Goal: Task Accomplishment & Management: Complete application form

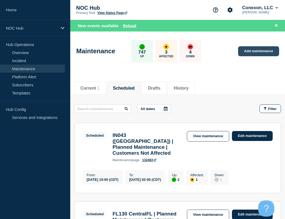
click at [255, 49] on link "Add maintenance" at bounding box center [258, 51] width 41 height 10
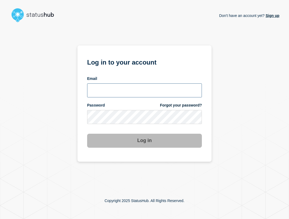
type input "ben.velasco@conexon.us"
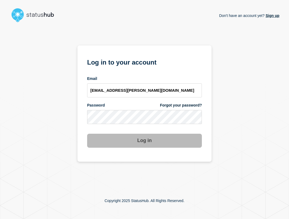
click at [152, 82] on div "Email ben.velasco@conexon.us" at bounding box center [144, 86] width 115 height 21
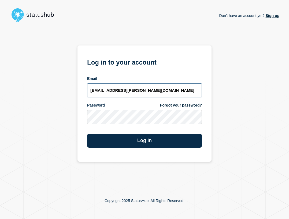
click at [154, 90] on input "ben.velasco@conexon.us" at bounding box center [144, 90] width 115 height 14
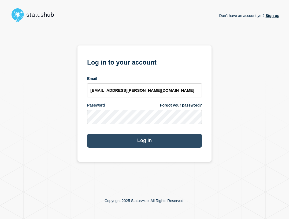
click at [162, 140] on button "Log in" at bounding box center [144, 140] width 115 height 14
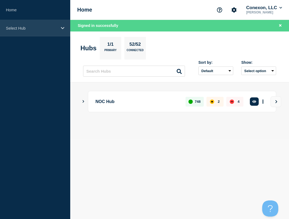
click at [28, 29] on p "Select Hub" at bounding box center [32, 28] width 52 height 5
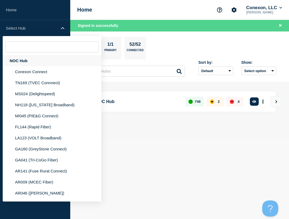
click at [24, 57] on div "NOC Hub" at bounding box center [52, 60] width 99 height 11
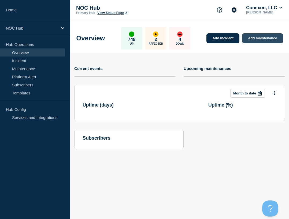
click at [265, 41] on link "Add maintenance" at bounding box center [262, 38] width 41 height 10
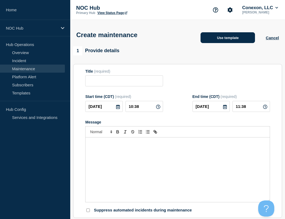
click at [213, 41] on button "Use template" at bounding box center [228, 37] width 54 height 11
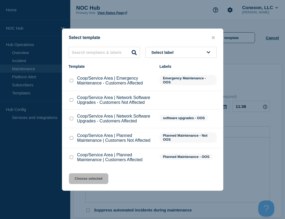
click at [70, 157] on input "Coop/Service Area | Planned Maintenance | Customers Affected checkbox" at bounding box center [71, 156] width 3 height 3
checkbox input "true"
click at [89, 177] on button "Choose selected" at bounding box center [88, 178] width 39 height 11
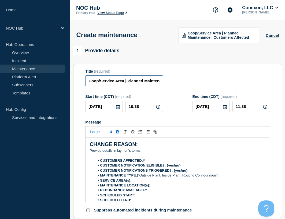
drag, startPoint x: 125, startPoint y: 81, endPoint x: 79, endPoint y: 88, distance: 46.7
click at [78, 88] on section "Title (required) Coop/Service Area | Planned Maintenance | Customers Affected S…" at bounding box center [177, 141] width 209 height 154
type input "NH118 NewHampshire BB | Planned Maintenance | Customers Affected"
click at [109, 108] on input "[DATE]" at bounding box center [104, 106] width 38 height 11
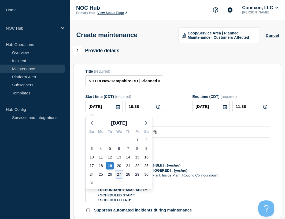
click at [121, 174] on div "27" at bounding box center [119, 174] width 8 height 8
type input "[DATE]"
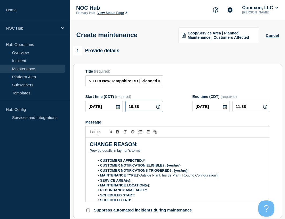
drag, startPoint x: 143, startPoint y: 107, endPoint x: 115, endPoint y: 109, distance: 27.4
click at [115, 109] on div "[DATE] 10:38" at bounding box center [124, 106] width 78 height 11
type input "23:59"
type input "2025-08-28"
type input "03:00"
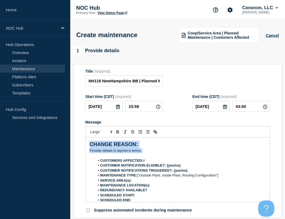
drag, startPoint x: 148, startPoint y: 151, endPoint x: 83, endPoint y: 146, distance: 65.5
click at [83, 146] on section "Title (required) NH118 NewHampshire BB | Planned Maintenance | Customers Affect…" at bounding box center [177, 141] width 209 height 154
click at [146, 152] on p "﻿Provide details in laymen's terms." at bounding box center [178, 150] width 176 height 5
drag, startPoint x: 146, startPoint y: 152, endPoint x: 55, endPoint y: 127, distance: 94.8
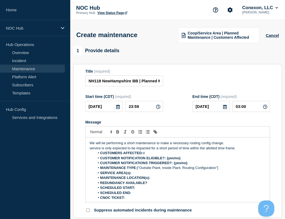
click at [248, 150] on p "service is only expected to be impacted for a short period of time within the a…" at bounding box center [178, 148] width 176 height 5
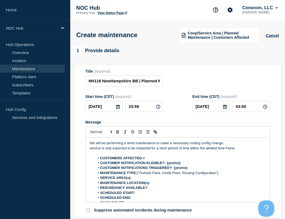
click at [161, 158] on li "CUSTOMERS AFFECTED: #" at bounding box center [180, 157] width 171 height 5
click at [154, 160] on li "CUSTOMERS AFFECTED: #" at bounding box center [180, 157] width 171 height 5
drag, startPoint x: 181, startPoint y: 164, endPoint x: 168, endPoint y: 164, distance: 13.7
click at [168, 164] on li "CUSTOMER NOTIFICATION ELIGIBLE?: {yes/no}" at bounding box center [180, 162] width 171 height 5
drag, startPoint x: 190, startPoint y: 169, endPoint x: 174, endPoint y: 168, distance: 16.4
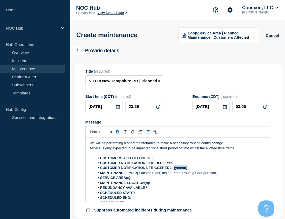
click at [174, 168] on li "CUSTOMER NOTIFICATIONS TRIGGERED?: {yes/no}" at bounding box center [180, 167] width 171 height 5
drag, startPoint x: 223, startPoint y: 175, endPoint x: 138, endPoint y: 176, distance: 84.8
click at [138, 175] on li "MAINTENANCE TYPE: ["Outside Plant, Inside Plant, Routing Configuration"]" at bounding box center [180, 172] width 171 height 5
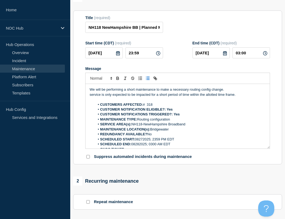
scroll to position [54, 0]
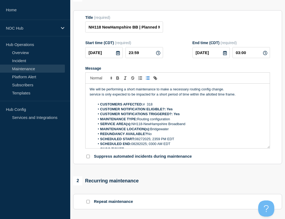
click at [170, 138] on li "SCHEDULED START: 08272025; 2359 PM EDT" at bounding box center [180, 138] width 171 height 5
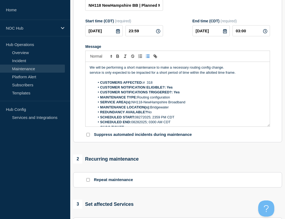
scroll to position [107, 0]
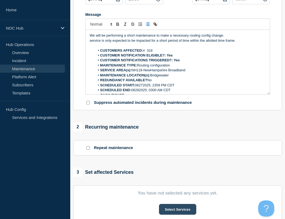
click at [187, 209] on button "Select Services" at bounding box center [177, 208] width 37 height 11
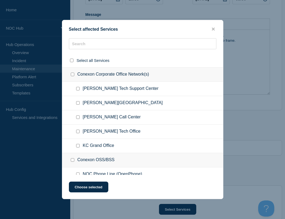
click at [129, 53] on div at bounding box center [142, 60] width 161 height 14
drag, startPoint x: 213, startPoint y: 32, endPoint x: 195, endPoint y: 45, distance: 22.4
click at [213, 32] on div "Select affected Services" at bounding box center [142, 29] width 161 height 5
click at [195, 45] on input "text" at bounding box center [143, 43] width 148 height 11
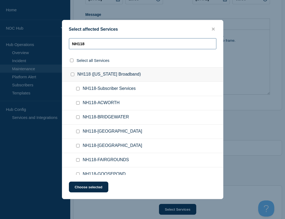
type input "NH118"
click at [79, 89] on input "NH118-Subscriber Services checkbox" at bounding box center [77, 88] width 3 height 3
checkbox input "true"
click at [77, 116] on input "NH118-BRIDGEWATER checkbox" at bounding box center [77, 116] width 3 height 3
checkbox input "true"
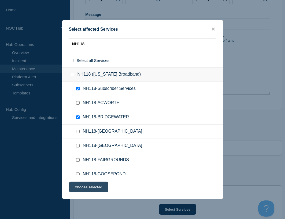
click at [96, 187] on button "Choose selected" at bounding box center [88, 186] width 39 height 11
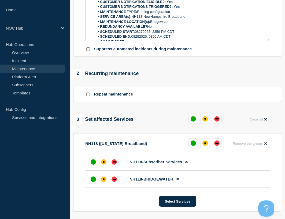
scroll to position [161, 0]
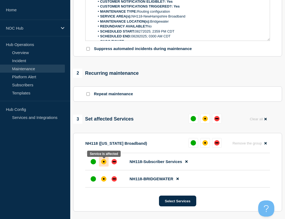
click at [107, 163] on div at bounding box center [104, 162] width 10 height 10
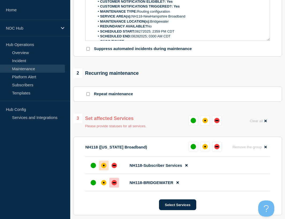
click at [115, 182] on div "down" at bounding box center [114, 182] width 5 height 5
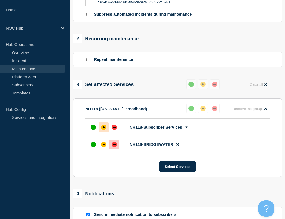
scroll to position [268, 0]
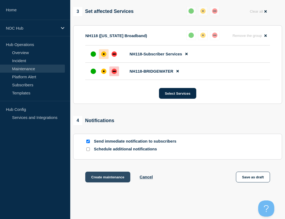
click at [113, 177] on button "Create maintenance" at bounding box center [107, 176] width 45 height 11
